Goal: Browse casually

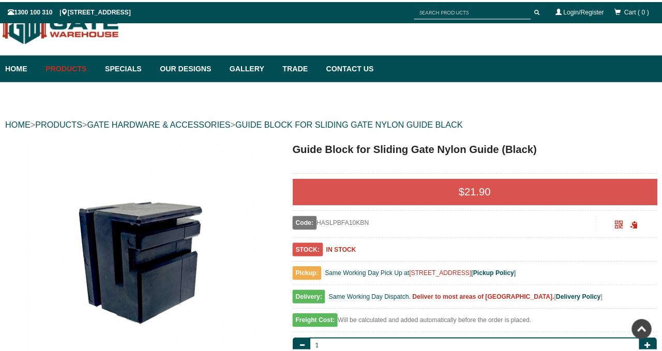
scroll to position [233, 0]
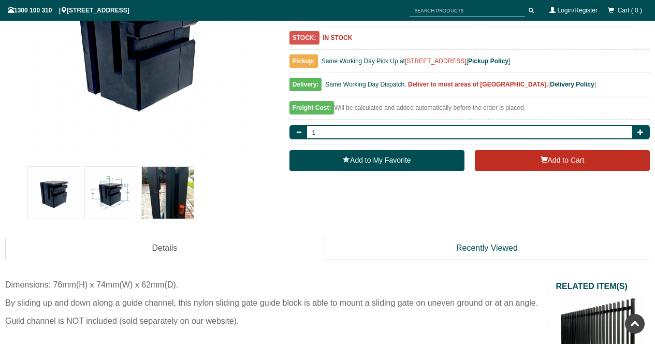
click at [117, 198] on img at bounding box center [111, 193] width 52 height 52
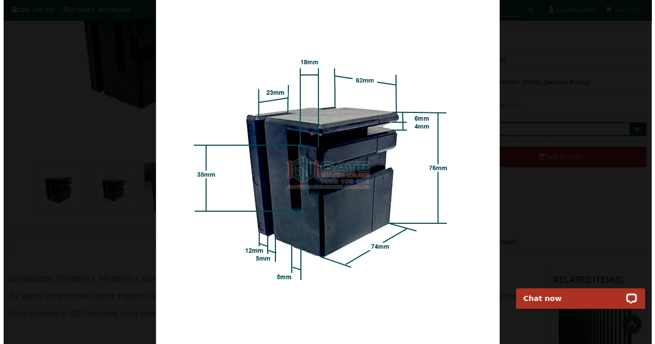
scroll to position [0, 0]
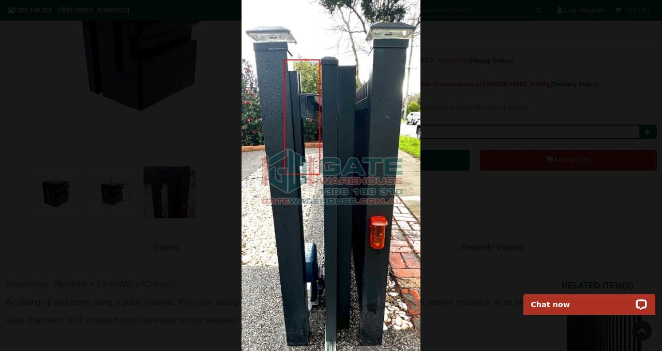
click at [343, 134] on img at bounding box center [331, 175] width 179 height 351
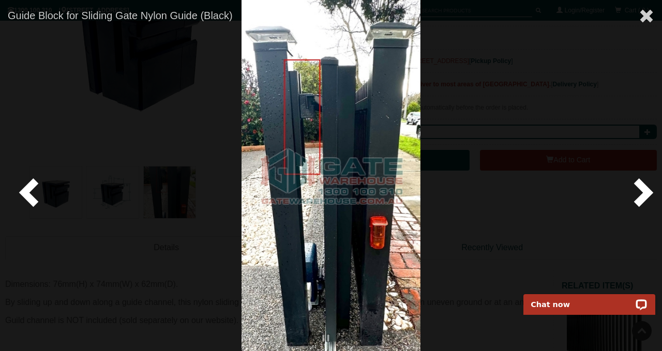
click at [643, 195] on span at bounding box center [641, 191] width 31 height 31
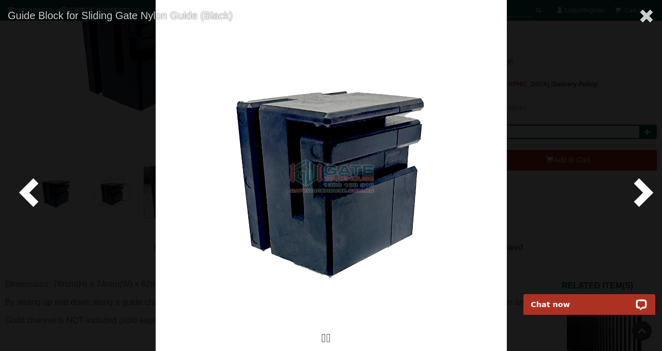
click at [643, 195] on span at bounding box center [641, 191] width 31 height 31
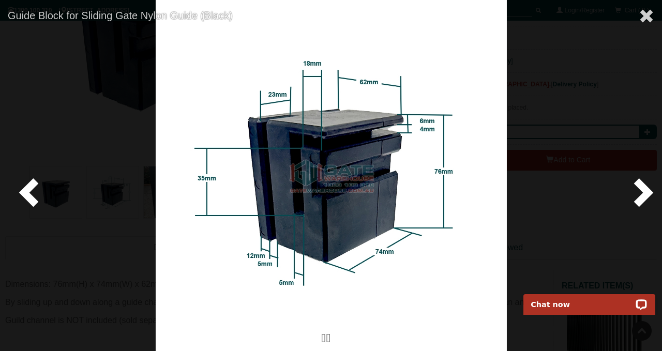
click at [392, 175] on img at bounding box center [331, 175] width 351 height 351
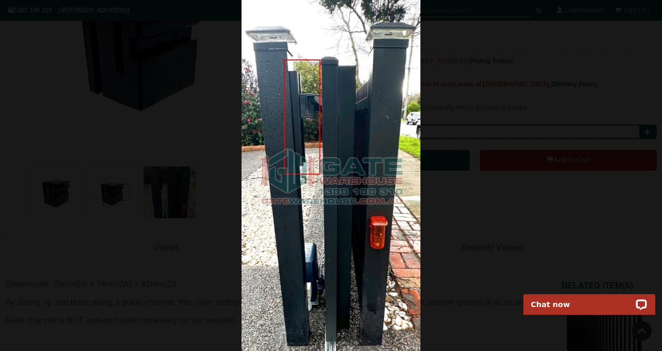
click at [305, 101] on img at bounding box center [331, 175] width 179 height 351
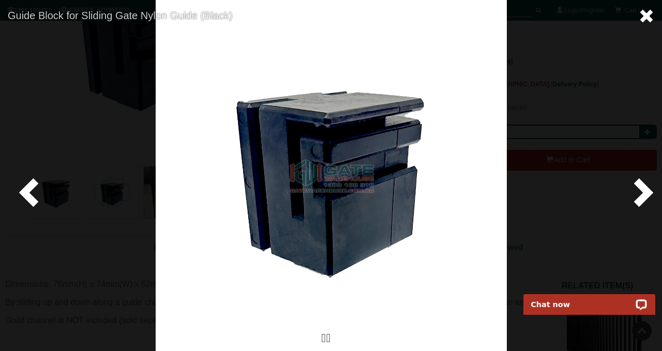
click at [645, 20] on span at bounding box center [647, 16] width 16 height 16
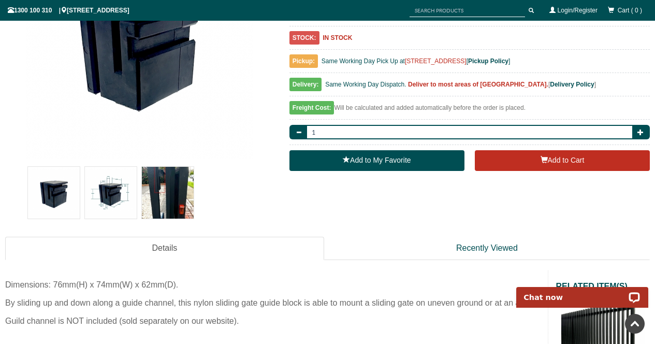
click at [157, 202] on img at bounding box center [168, 193] width 52 height 52
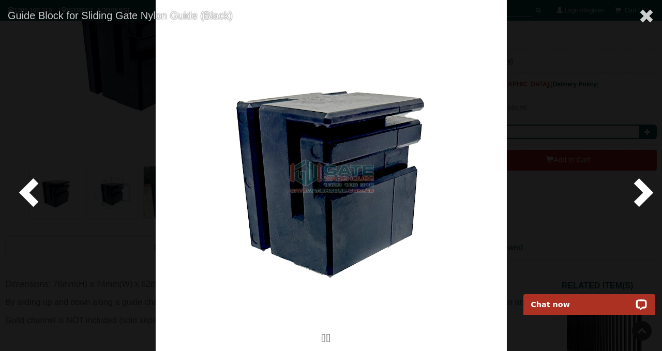
click at [650, 195] on span at bounding box center [641, 191] width 31 height 31
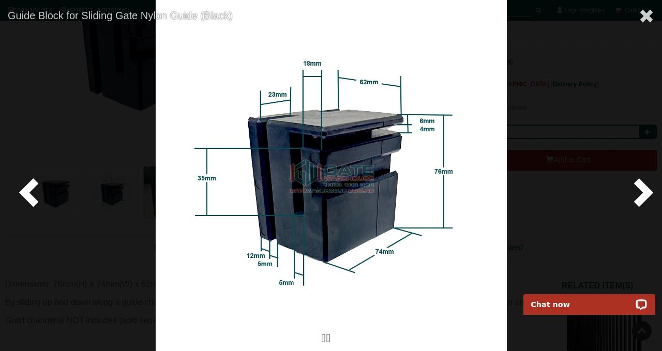
click at [650, 195] on span at bounding box center [641, 191] width 31 height 31
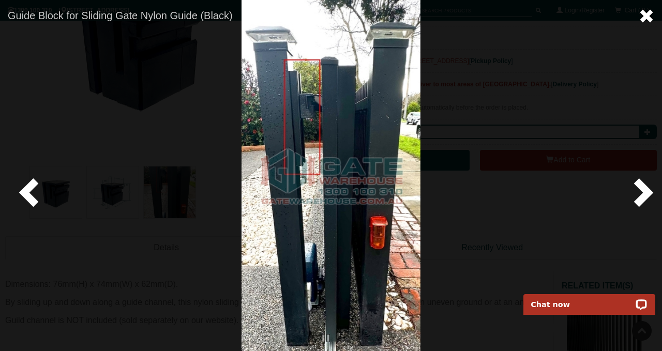
click at [647, 12] on span at bounding box center [647, 16] width 16 height 16
